Goal: Information Seeking & Learning: Check status

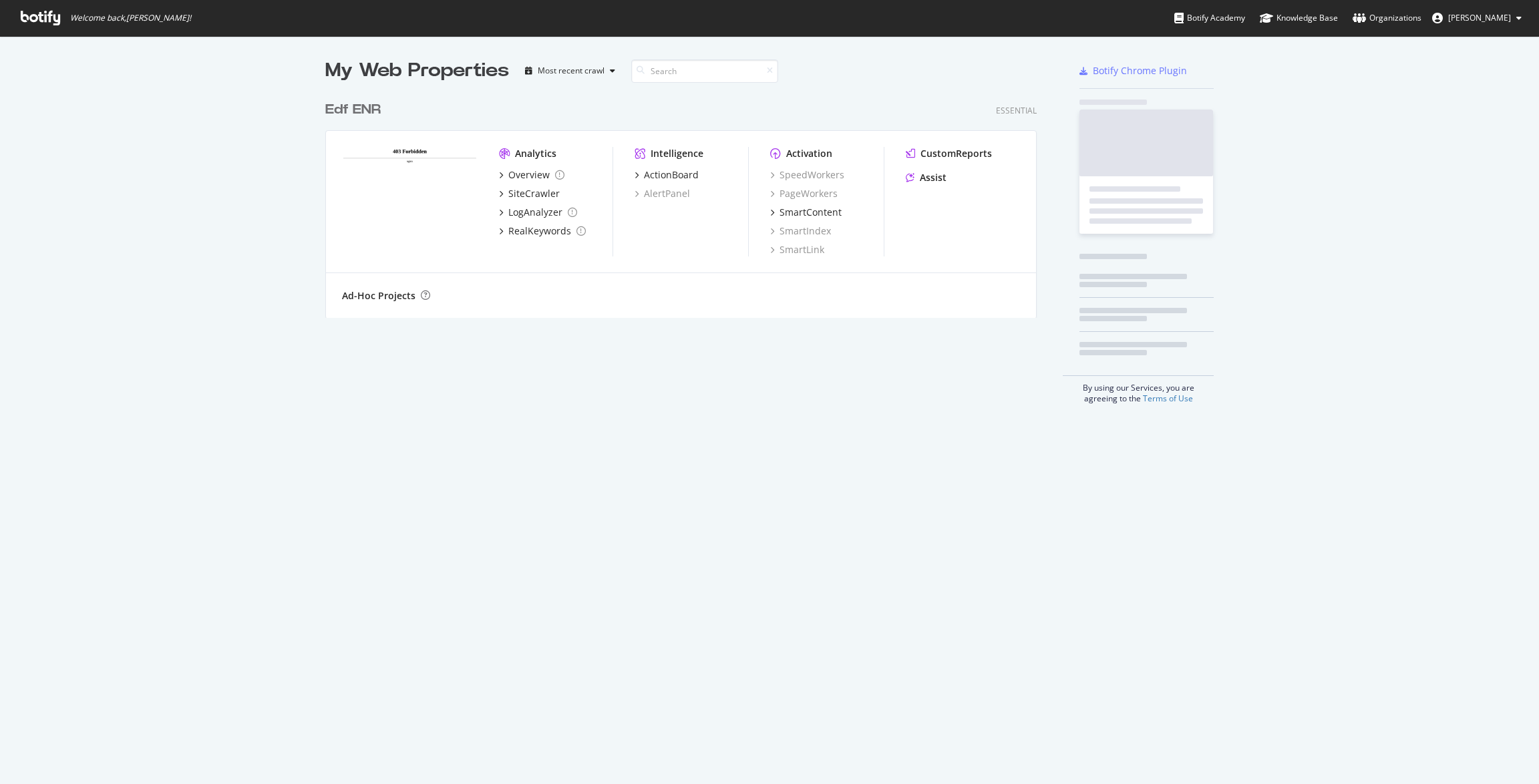
scroll to position [784, 1539]
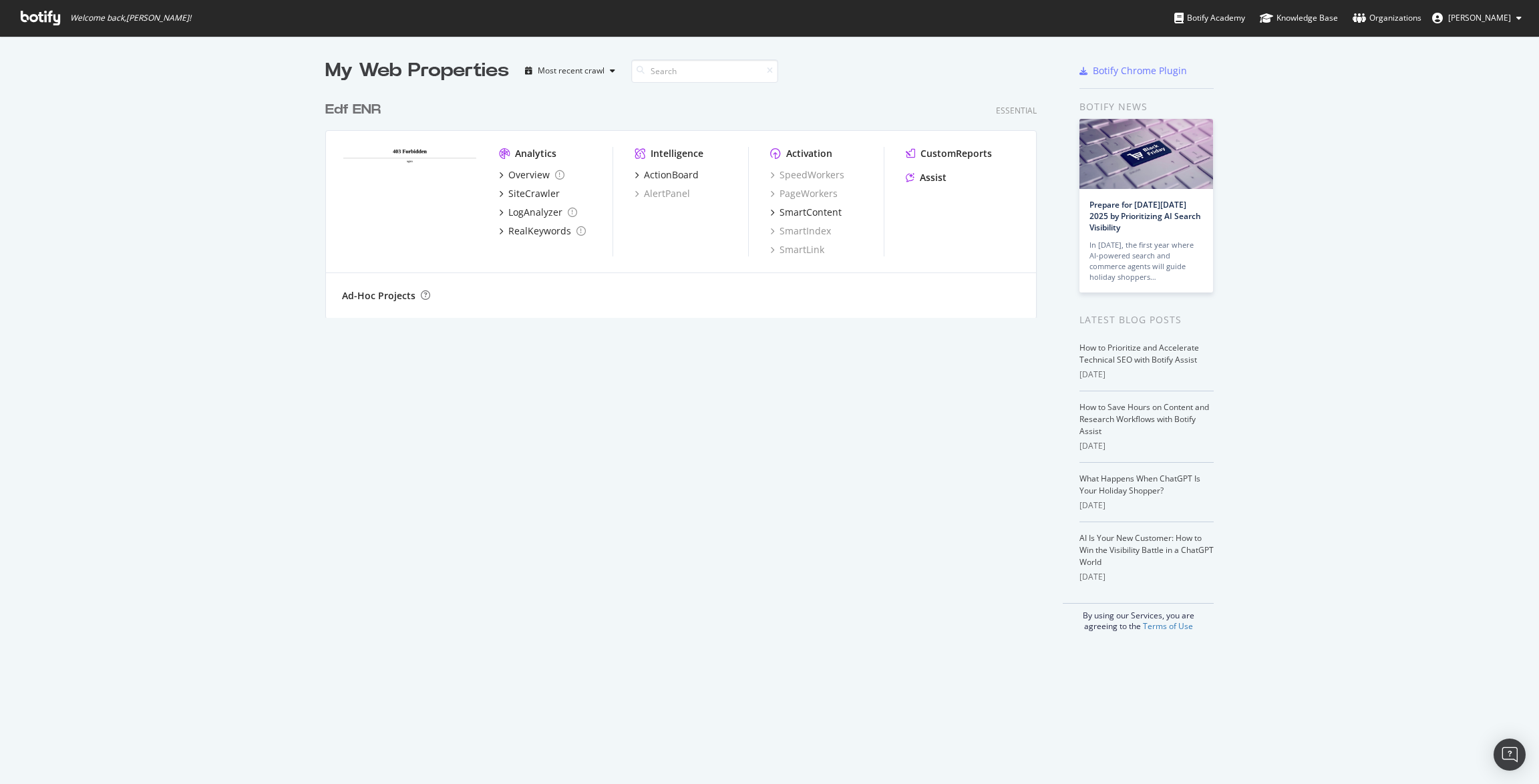
click at [366, 103] on div "Edf ENR" at bounding box center [353, 110] width 55 height 19
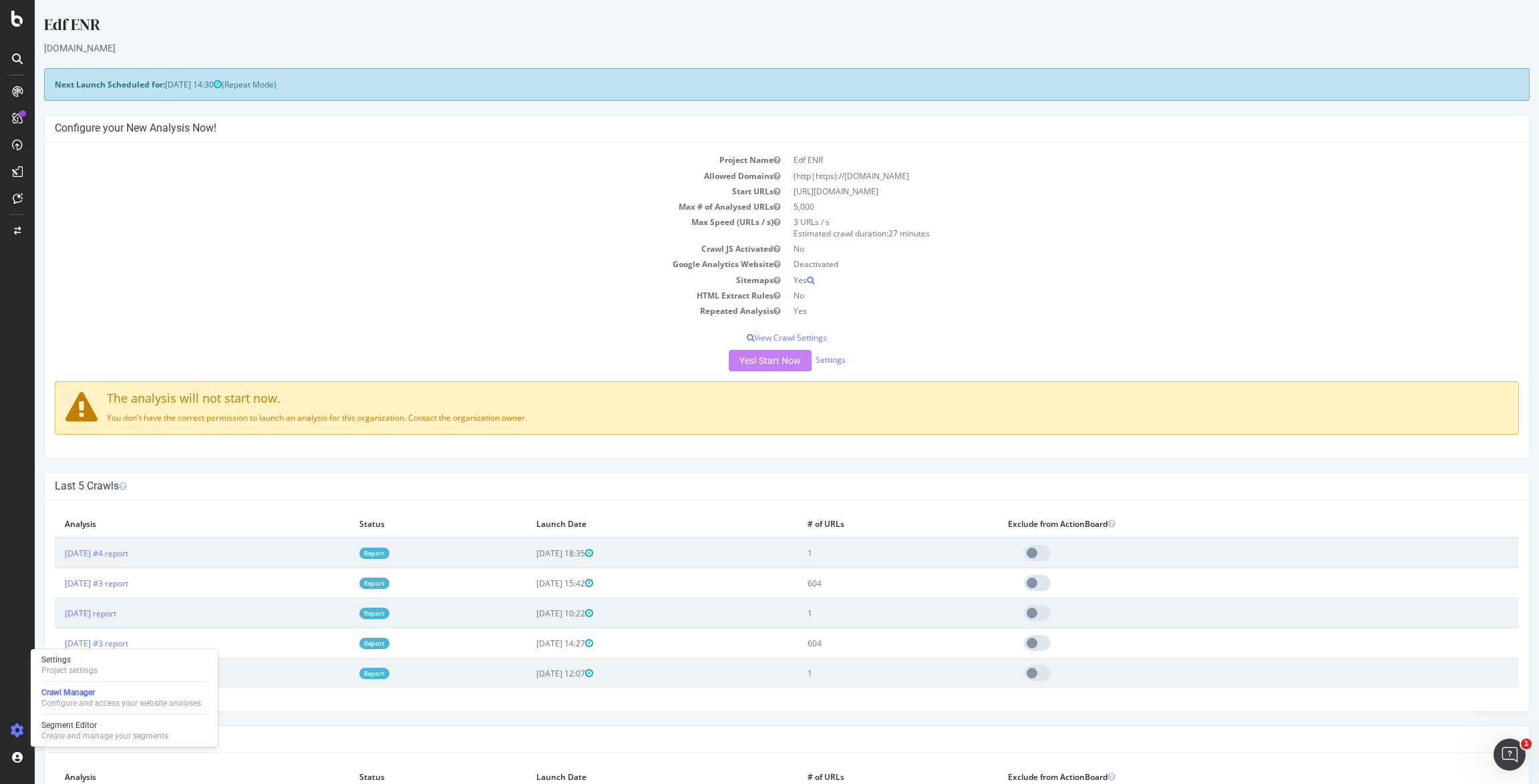
click at [240, 516] on th "Analysis" at bounding box center [202, 524] width 295 height 28
click at [390, 553] on link "Report" at bounding box center [375, 553] width 30 height 11
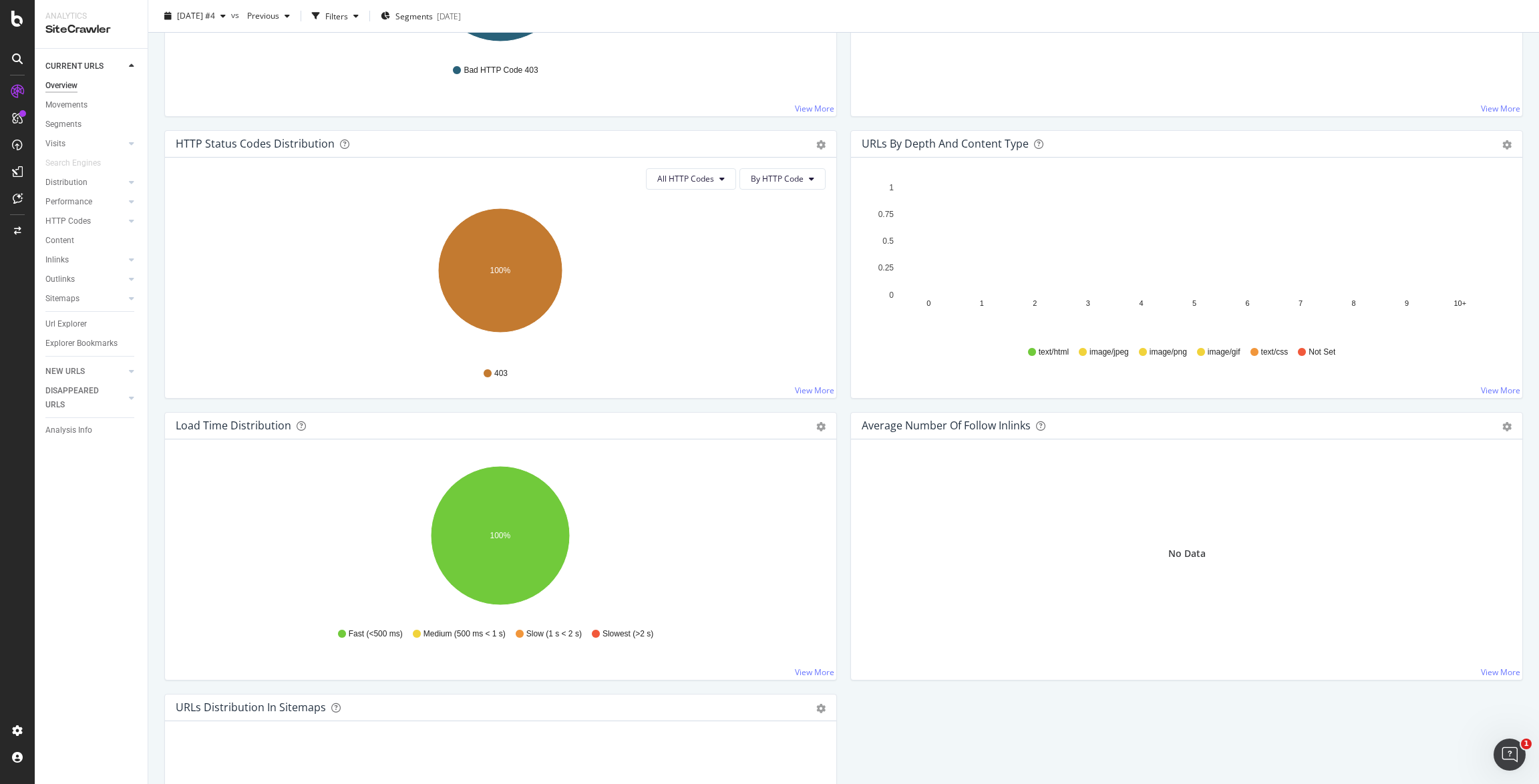
scroll to position [635, 0]
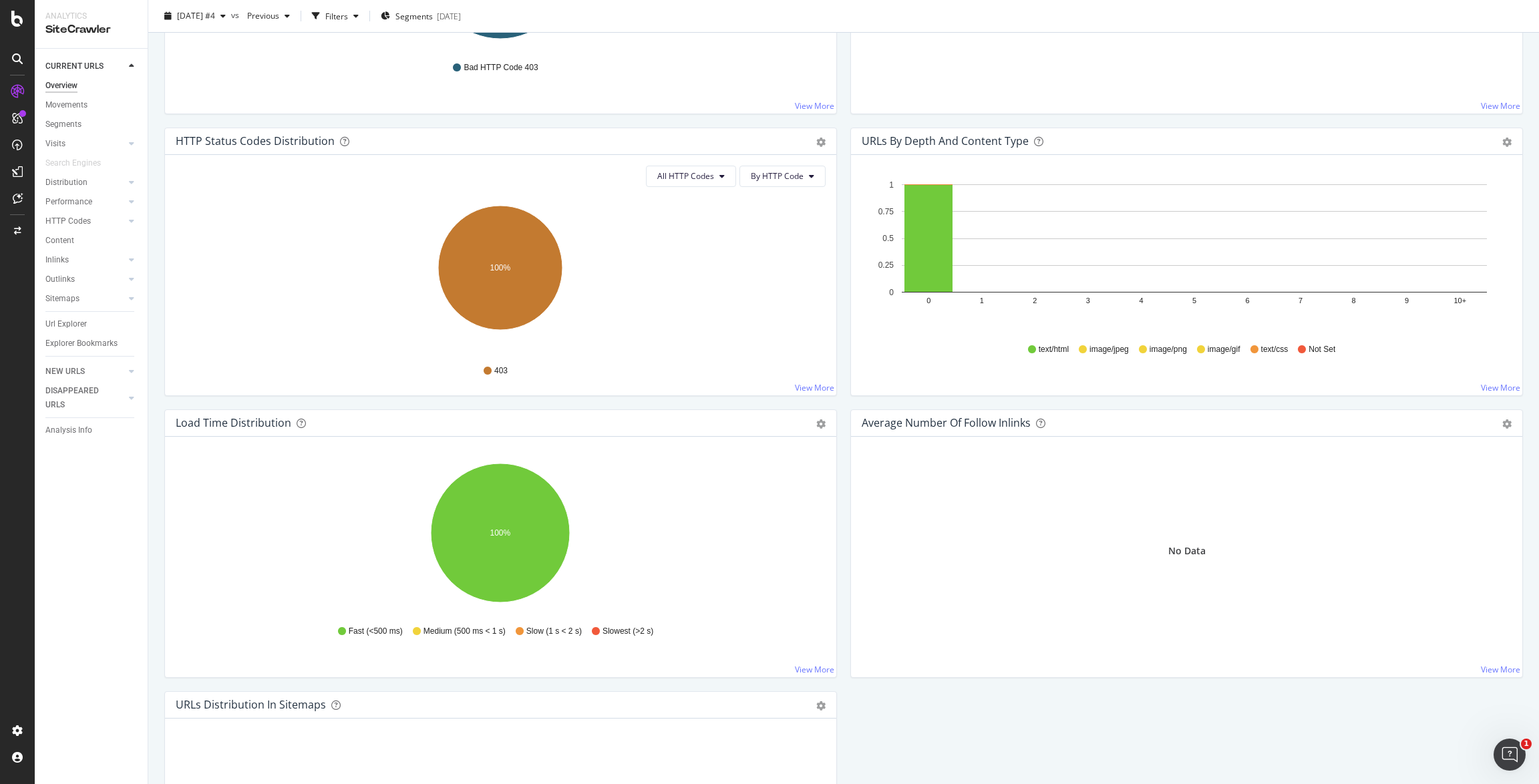
click at [92, 527] on div "CURRENT URLS Overview Movements Segments Visits Analysis Orphan URLs Search Eng…" at bounding box center [90, 416] width 113 height 735
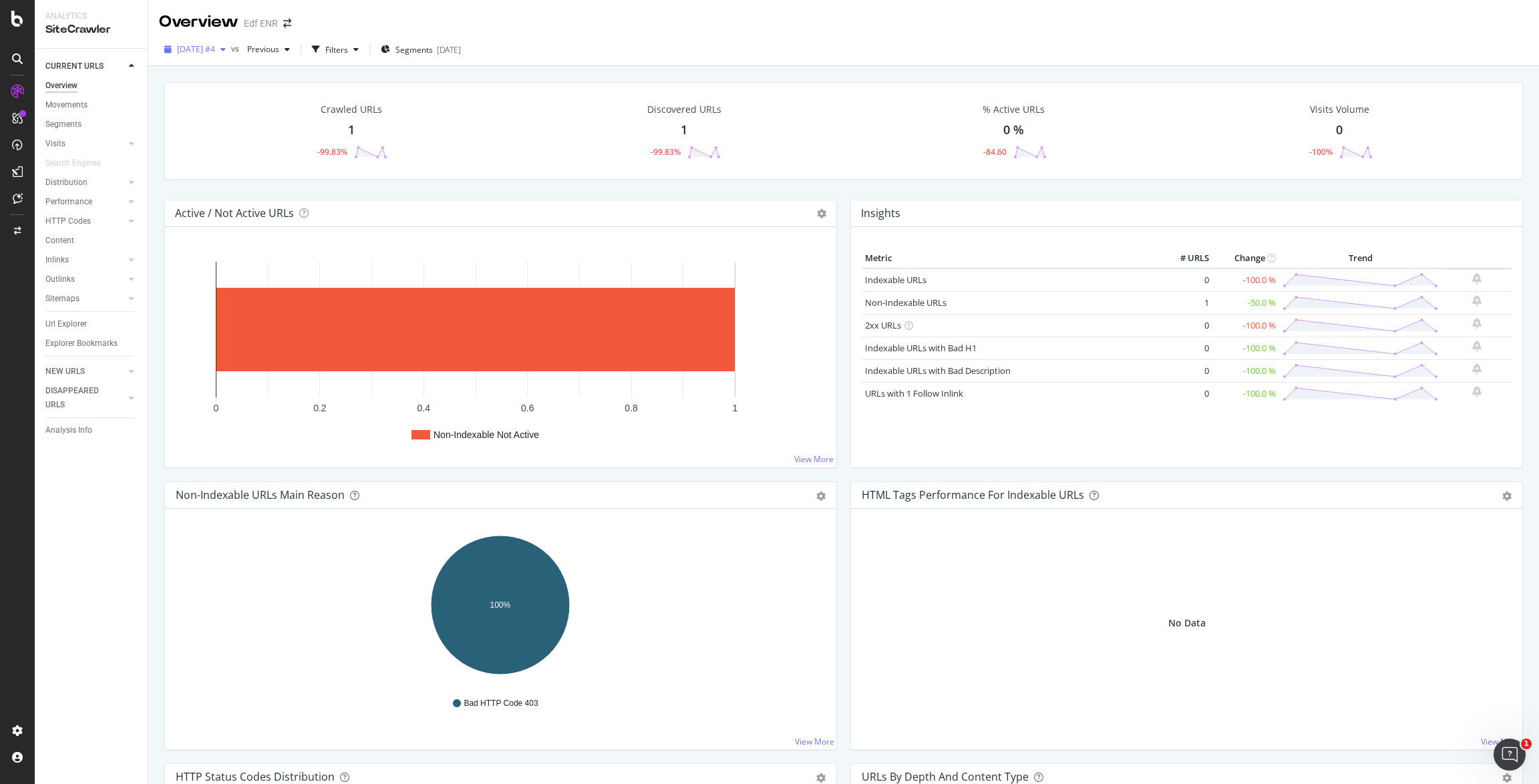
click at [226, 52] on icon "button" at bounding box center [223, 49] width 5 height 8
click at [550, 60] on div "[DATE] #4 vs Previous Filters Segments [DATE]" at bounding box center [844, 52] width 1391 height 27
click at [528, 171] on div "Crawled URLs 1 -99.83% Discovered URLs 1 -99.83% % Active URLs 0 % -84.60 Visit…" at bounding box center [844, 131] width 1359 height 97
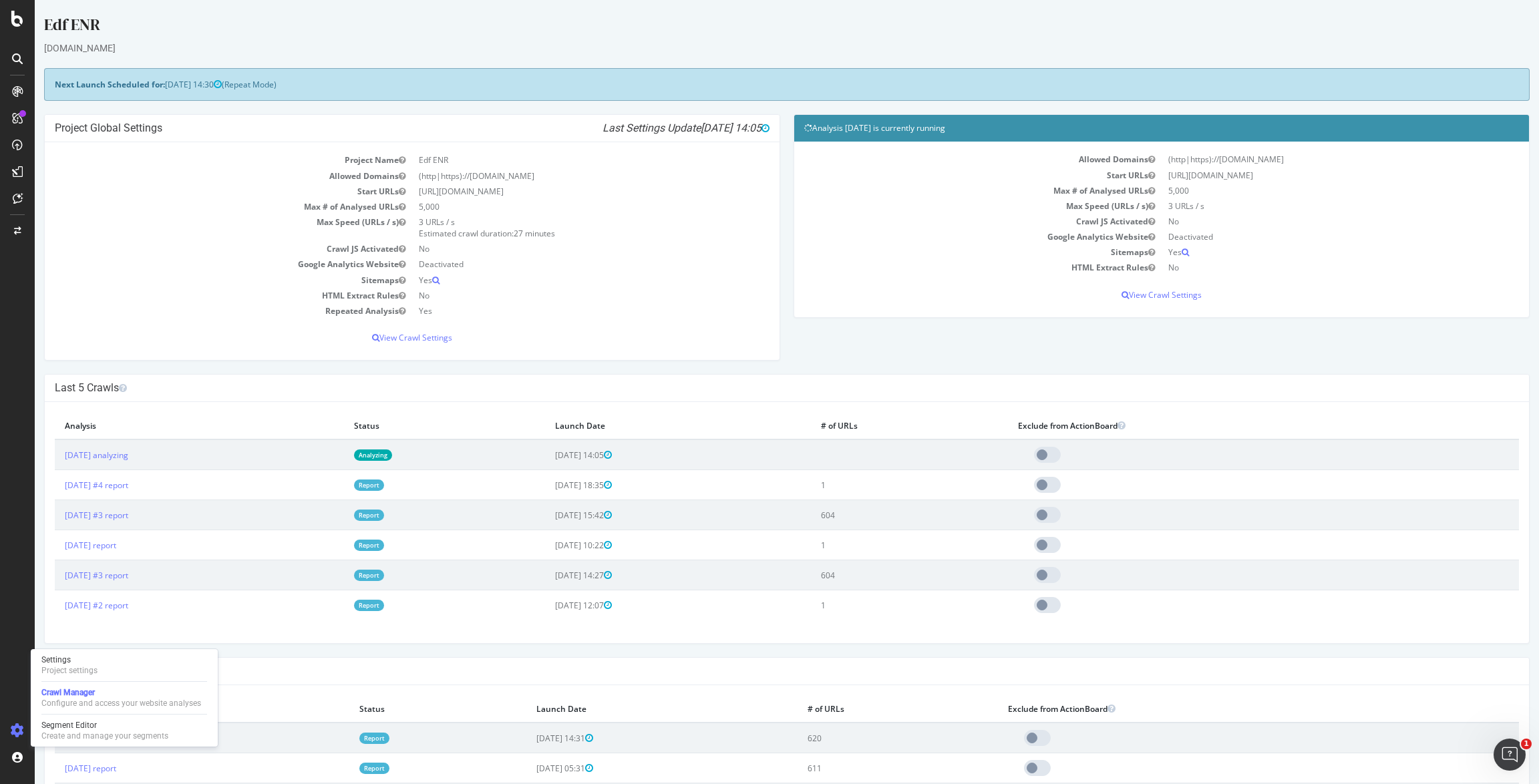
click at [14, 733] on icon at bounding box center [17, 730] width 13 height 13
click at [18, 732] on icon at bounding box center [17, 730] width 13 height 13
click at [63, 705] on div "Configure and access your website analyses" at bounding box center [121, 703] width 160 height 10
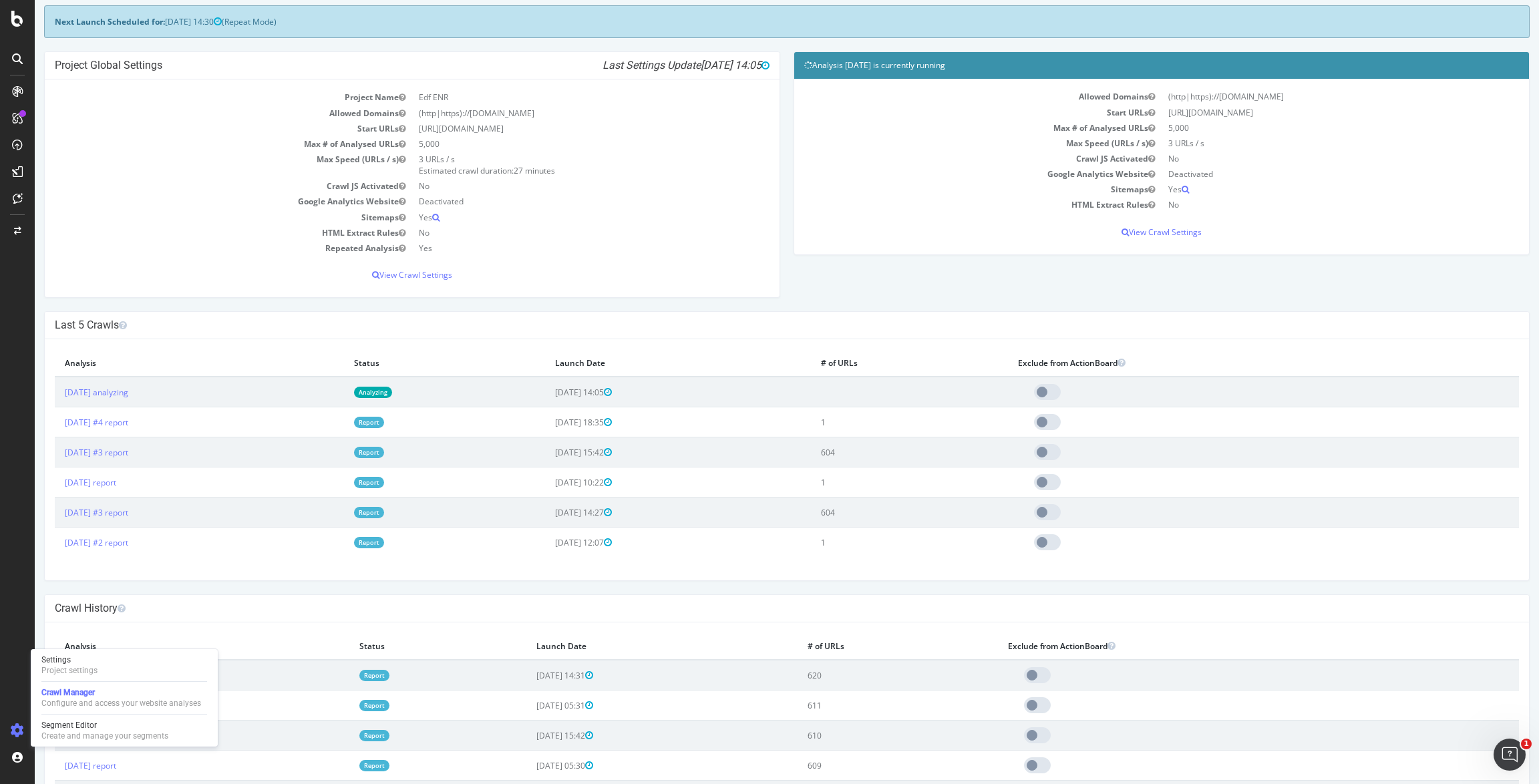
scroll to position [65, 0]
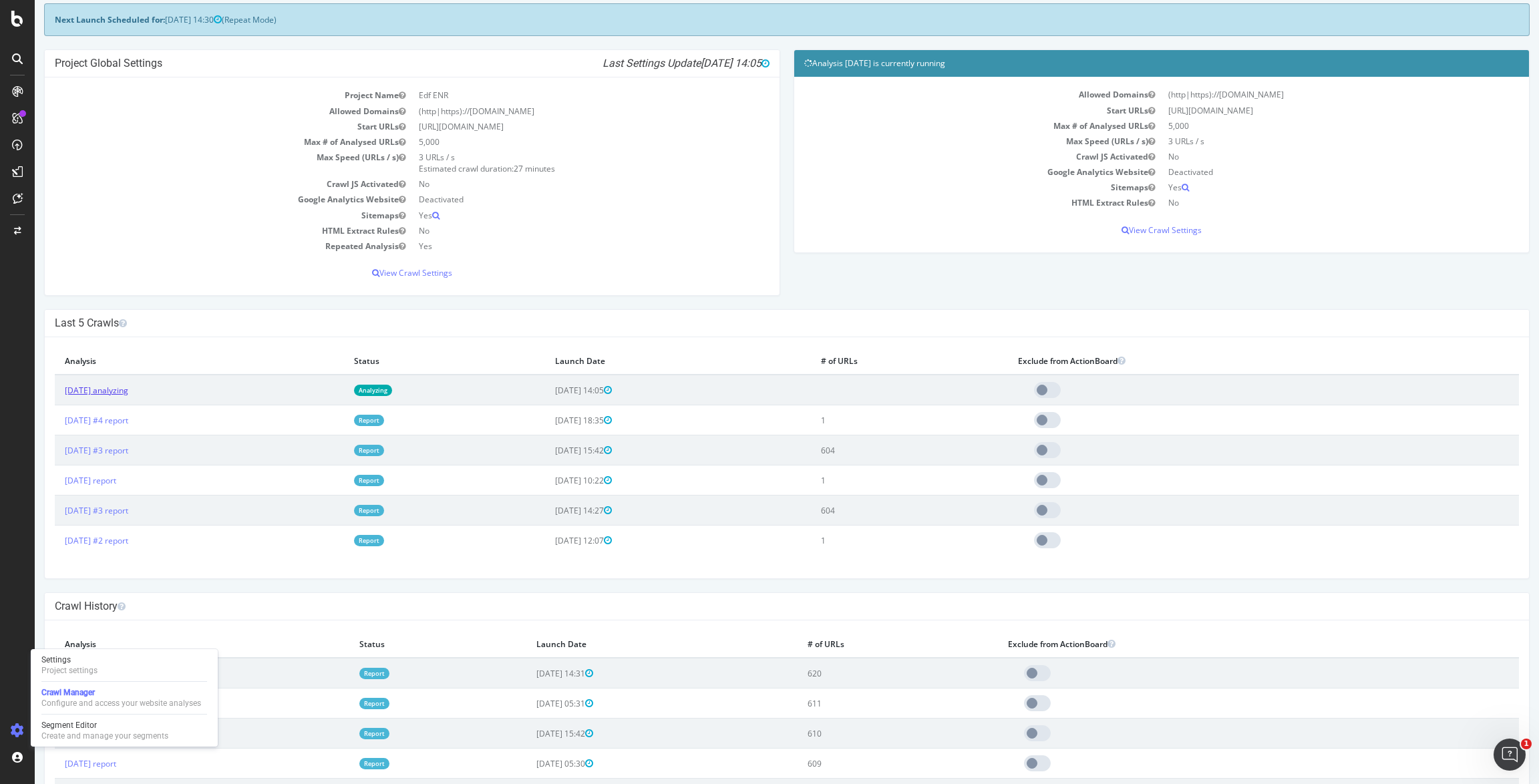
click at [129, 395] on link "[DATE] analyzing" at bounding box center [96, 390] width 64 height 11
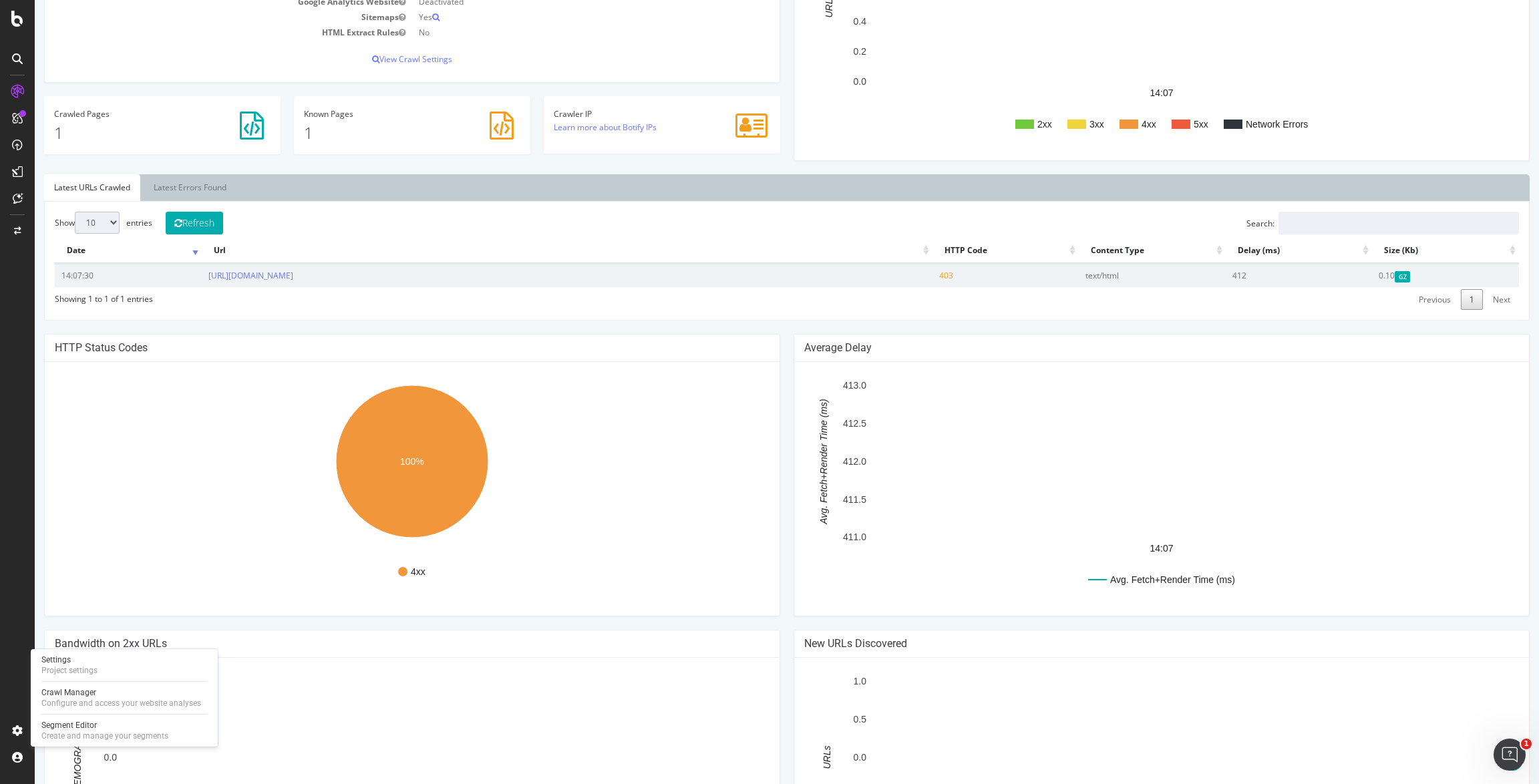
scroll to position [291, 0]
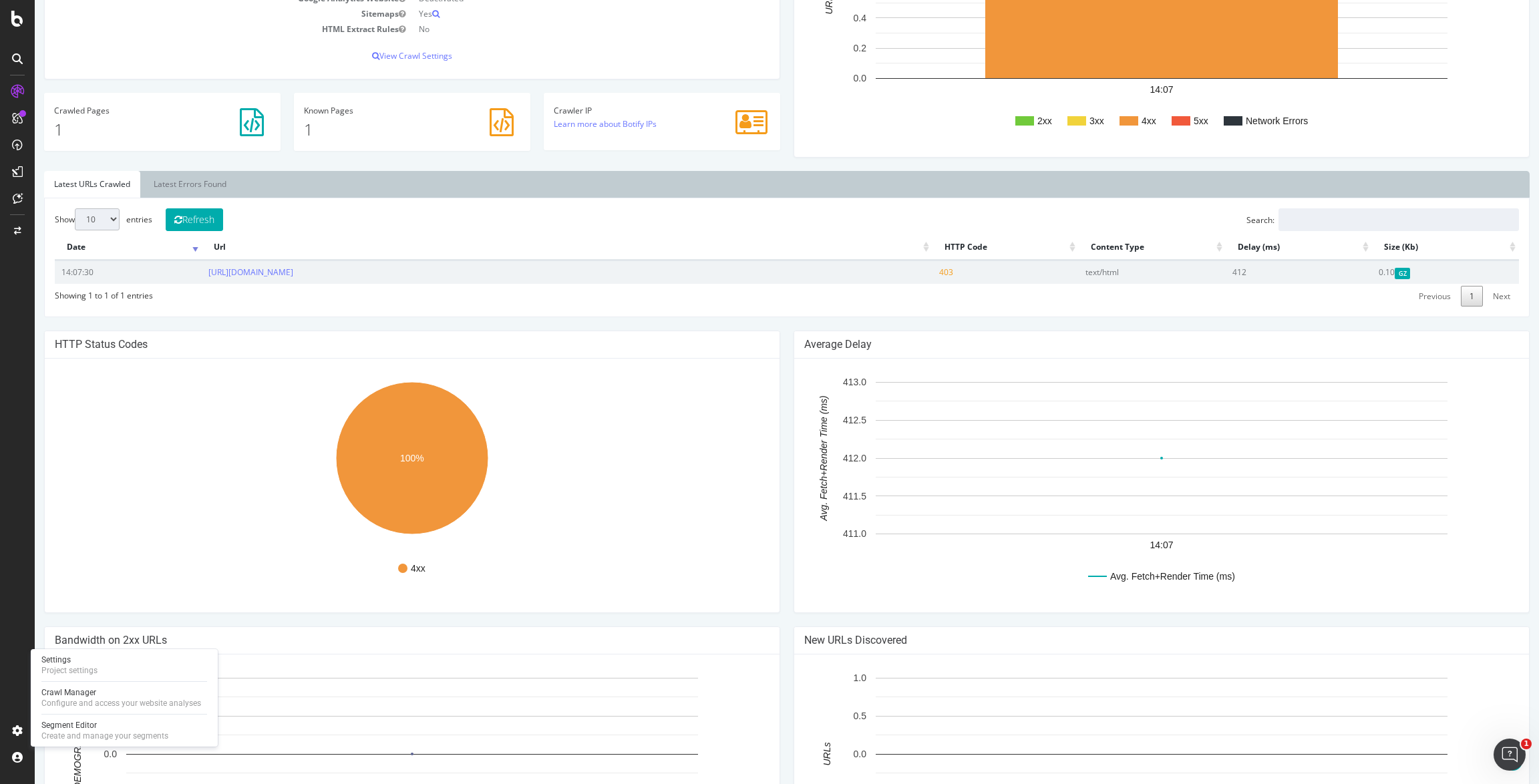
click at [944, 272] on span "403" at bounding box center [946, 271] width 14 height 11
click at [266, 272] on link "[URL][DOMAIN_NAME]" at bounding box center [251, 271] width 85 height 11
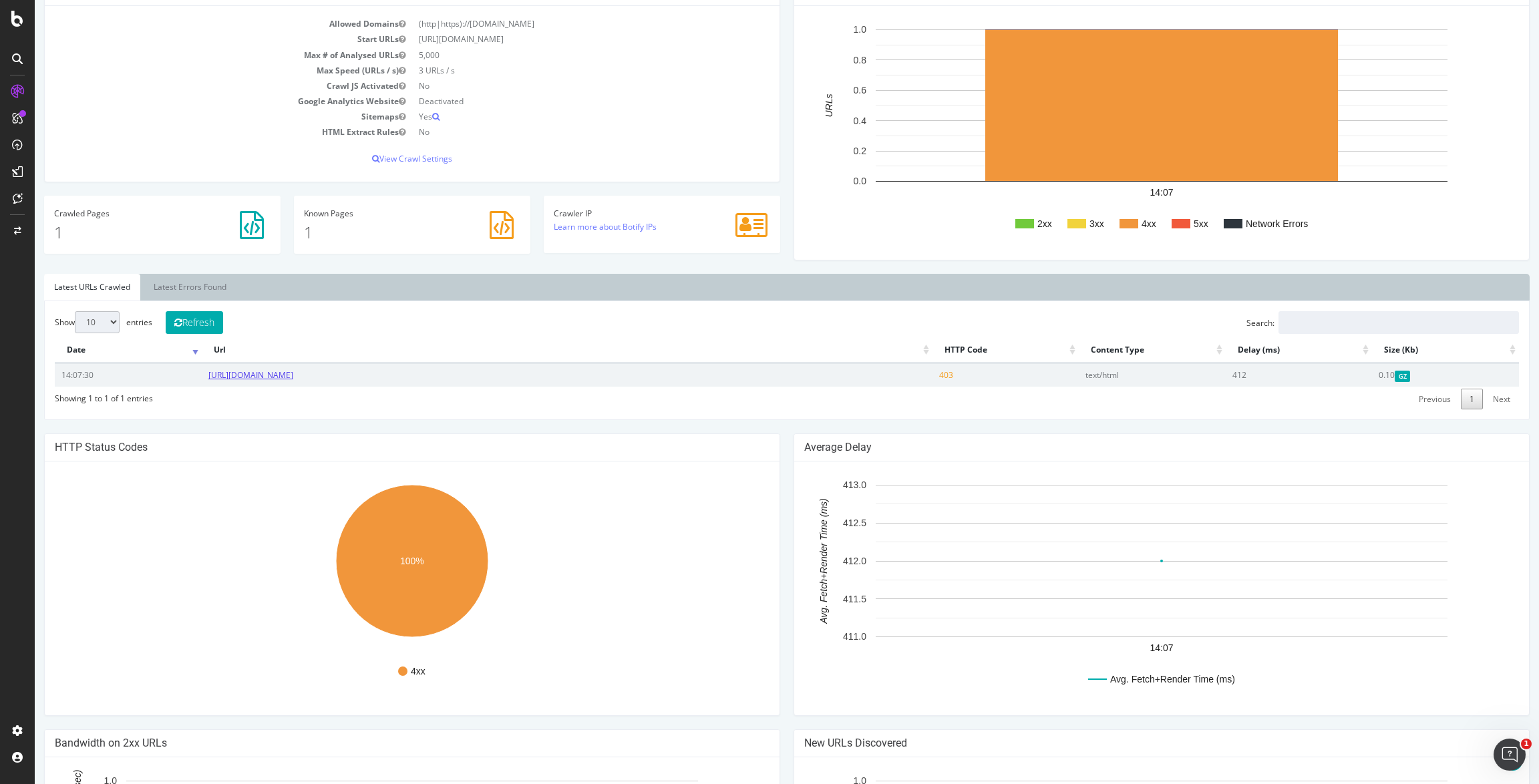
scroll to position [123, 0]
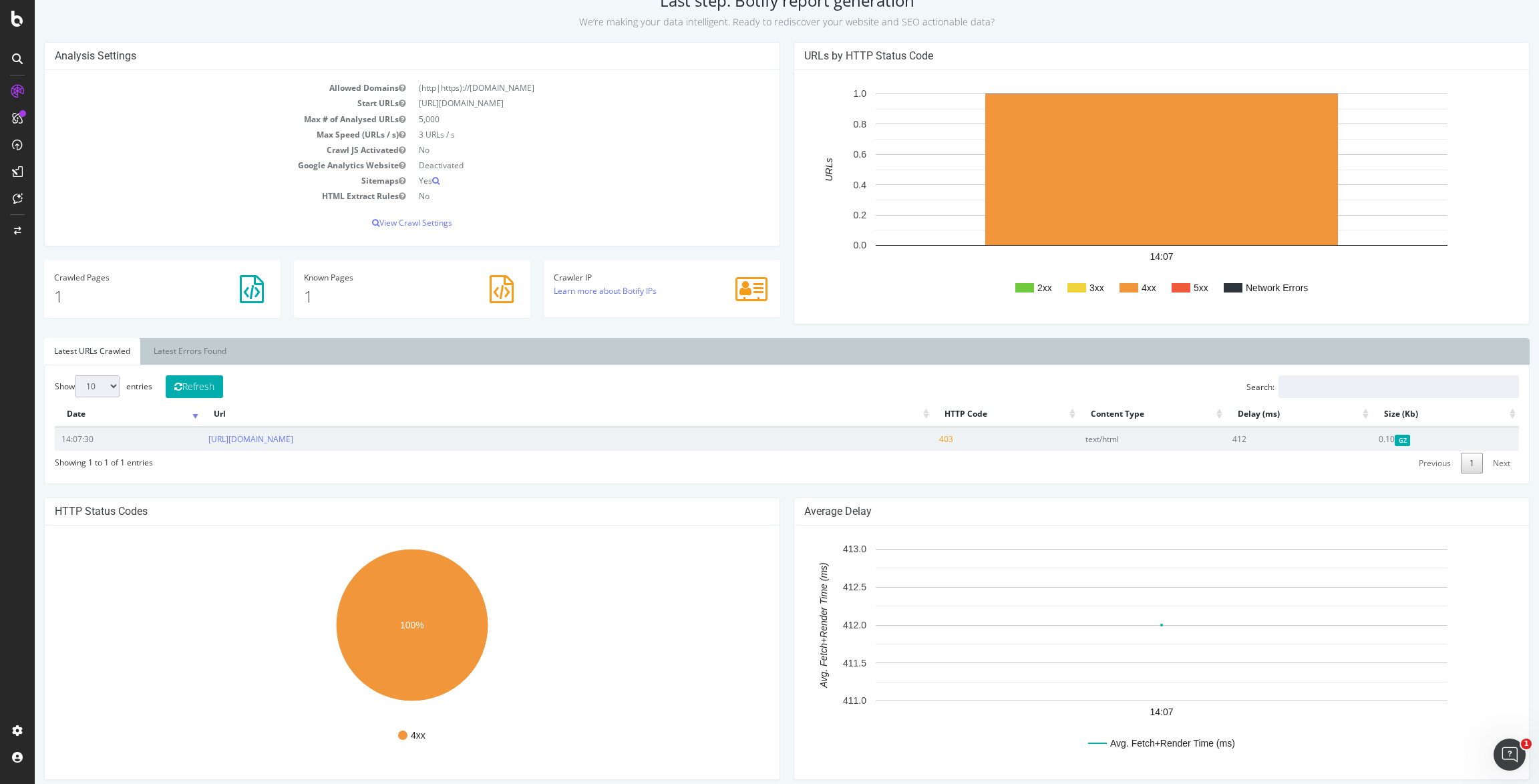
click at [946, 439] on span "403" at bounding box center [946, 439] width 14 height 11
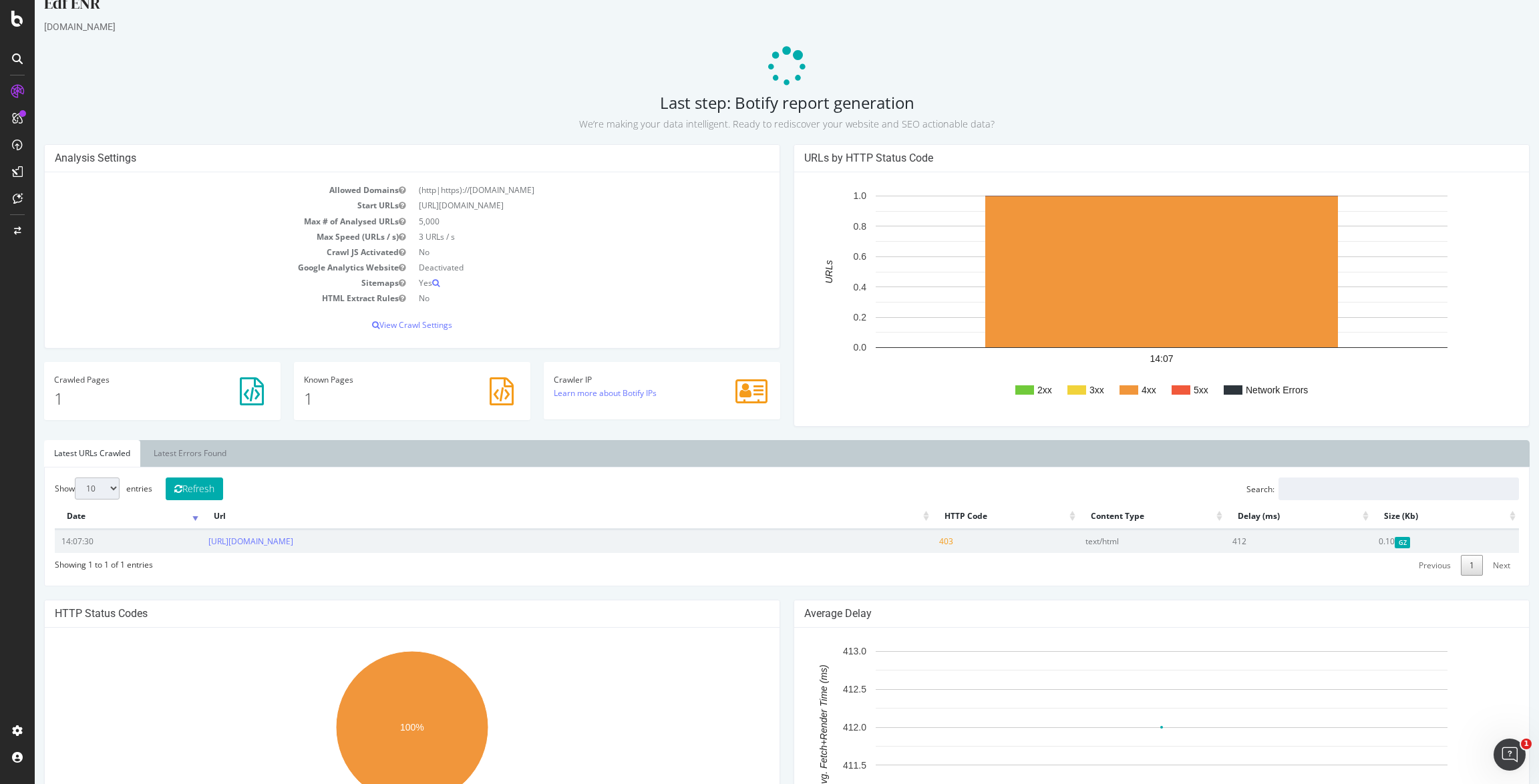
scroll to position [0, 0]
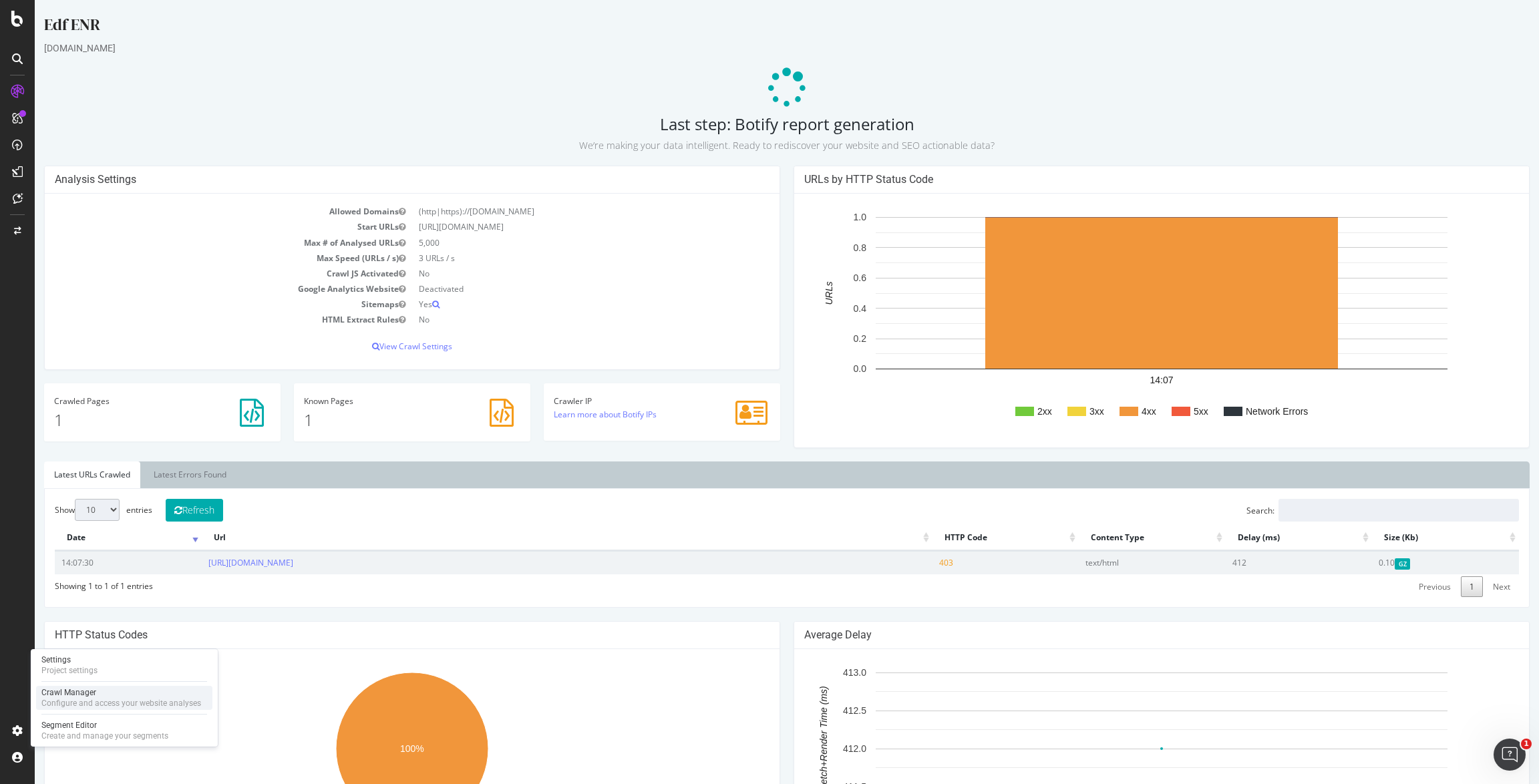
click at [79, 701] on div "Configure and access your website analyses" at bounding box center [121, 703] width 160 height 10
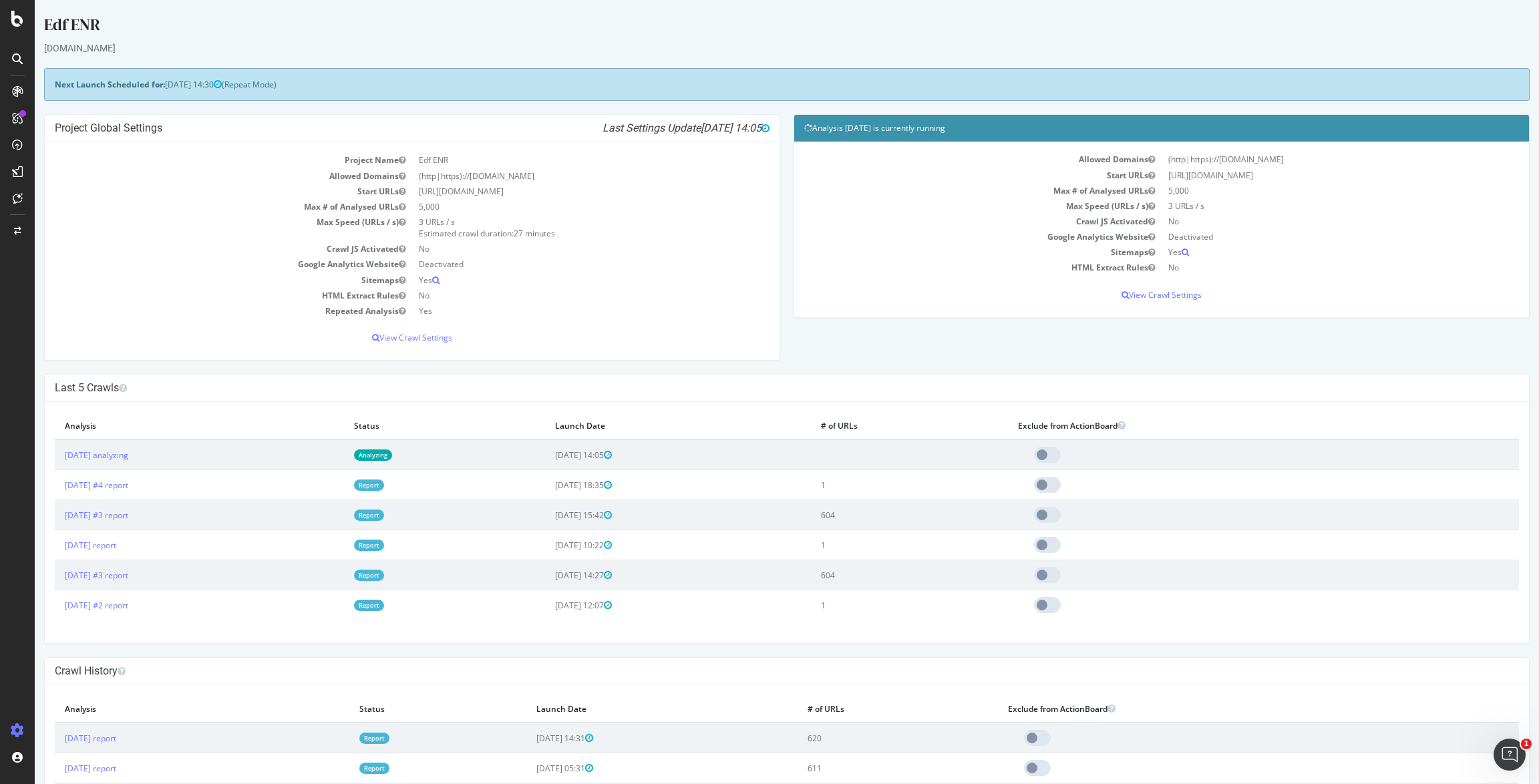
click at [392, 457] on link "Analyzing" at bounding box center [372, 454] width 38 height 11
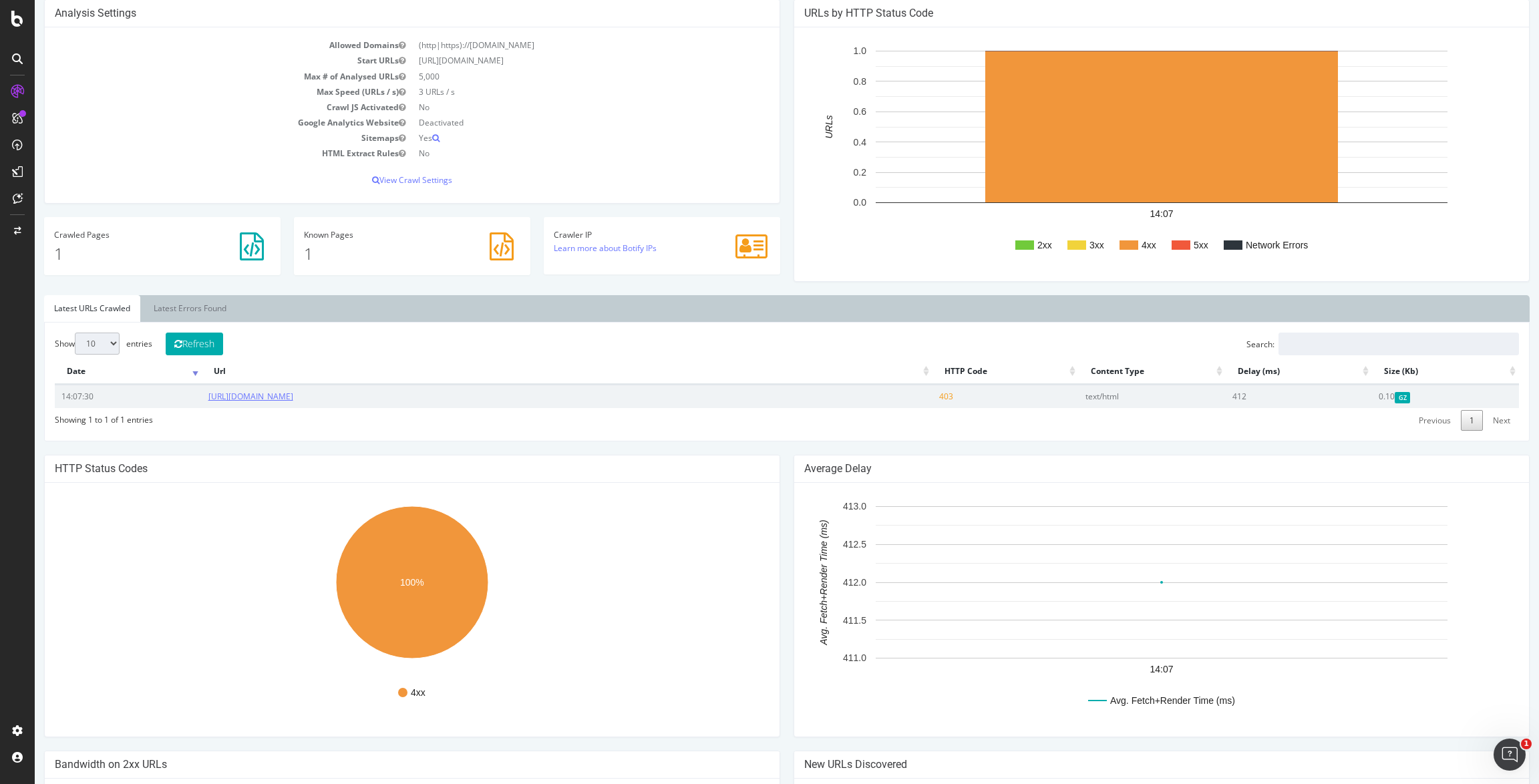
scroll to position [182, 0]
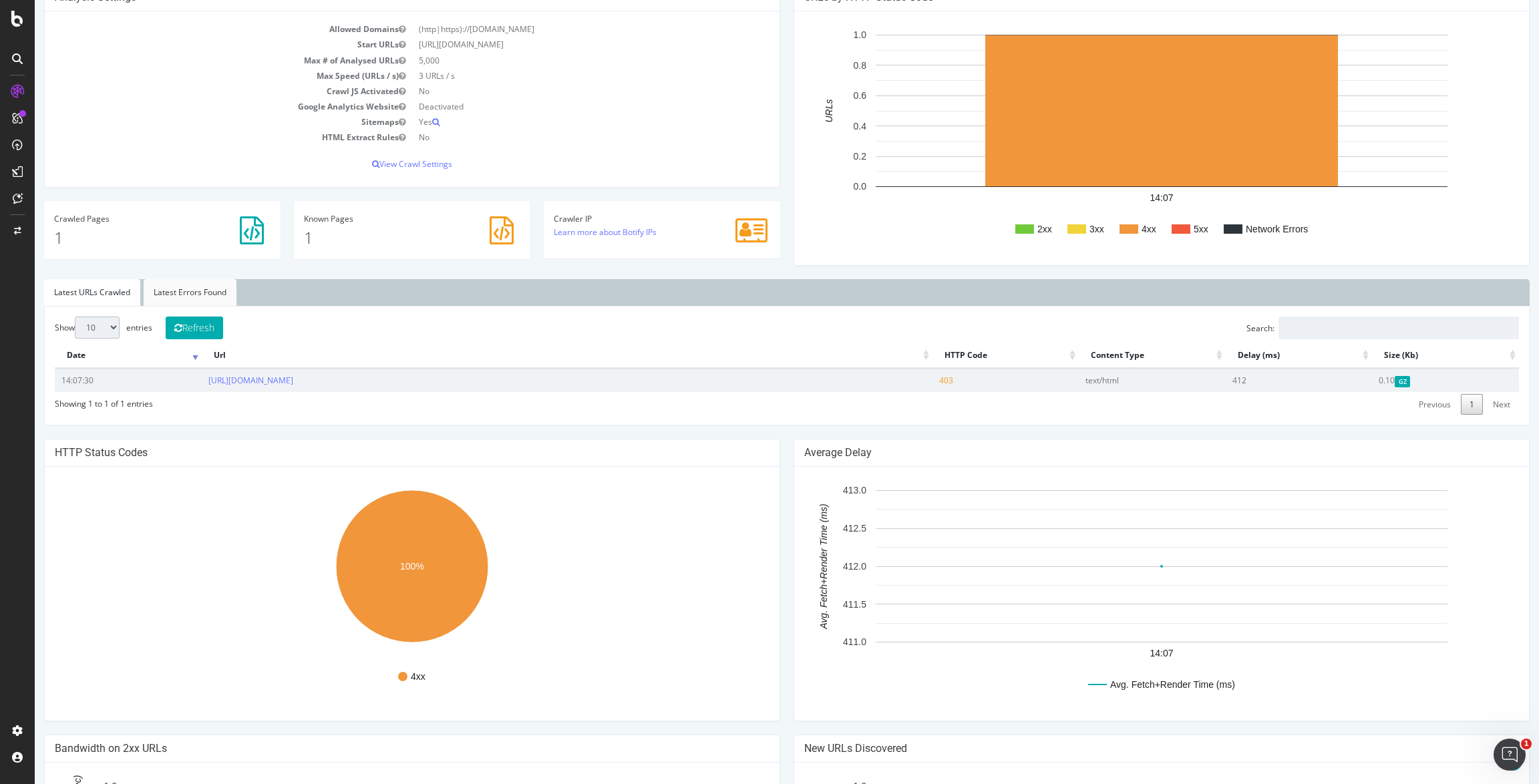
click at [172, 280] on link "Latest Errors Found" at bounding box center [190, 292] width 93 height 27
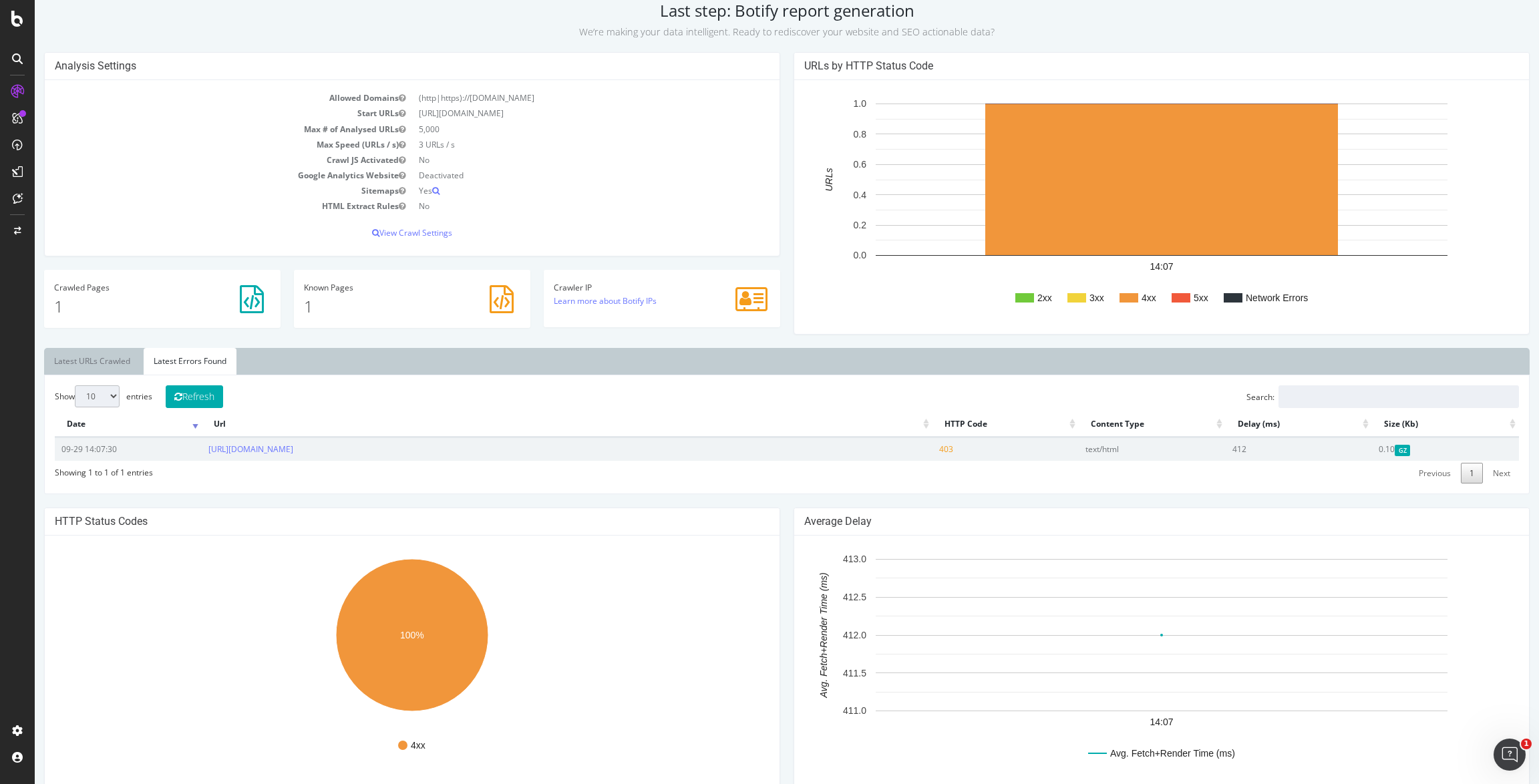
scroll to position [0, 0]
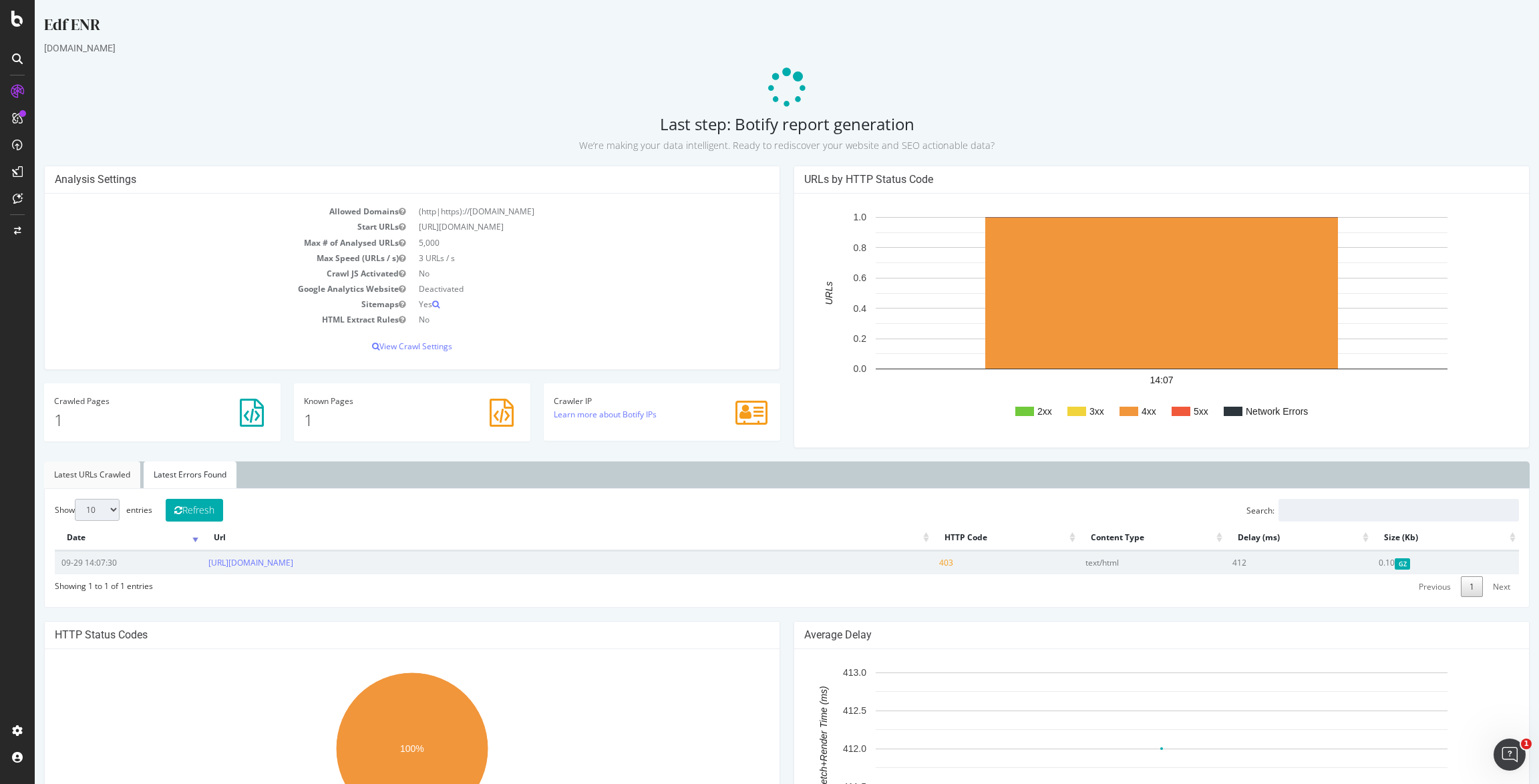
click at [97, 479] on link "Latest URLs Crawled" at bounding box center [92, 475] width 96 height 27
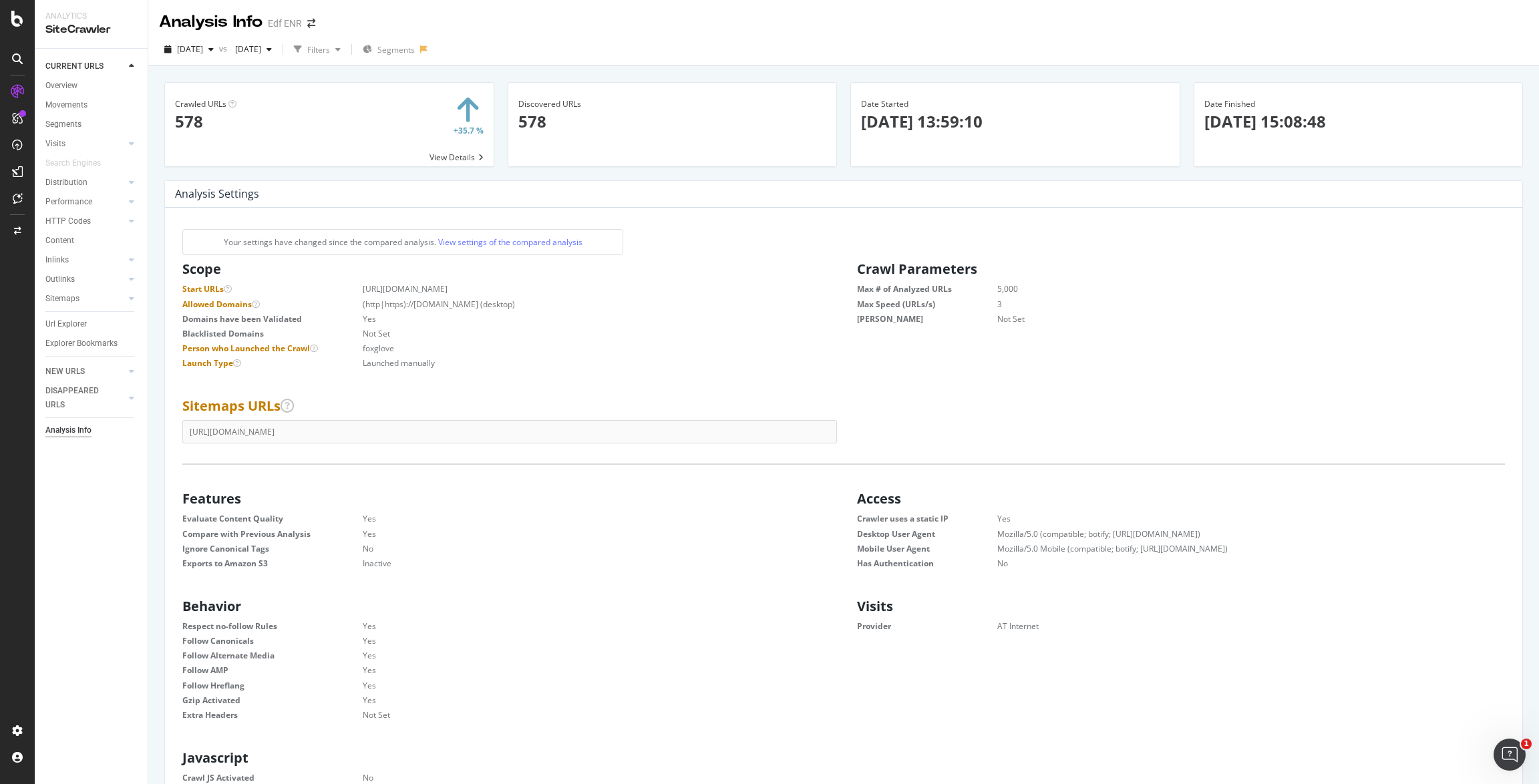
scroll to position [213, 654]
